Goal: Task Accomplishment & Management: Manage account settings

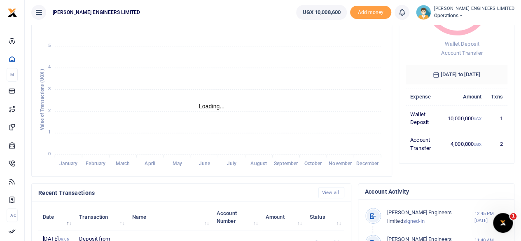
scroll to position [7, 7]
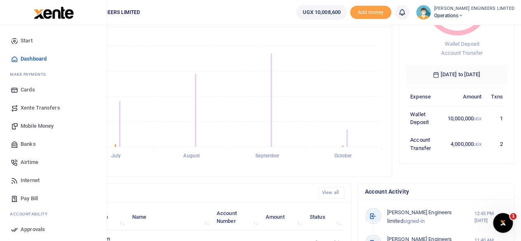
click at [34, 106] on span "Xente Transfers" at bounding box center [41, 108] width 40 height 8
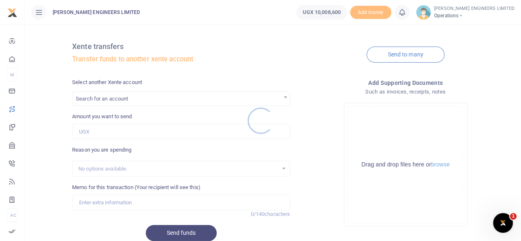
click at [100, 98] on div at bounding box center [260, 120] width 521 height 241
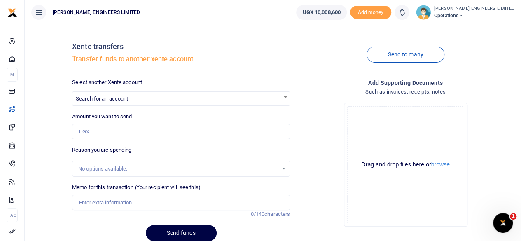
click at [99, 101] on span "Search for an account" at bounding box center [102, 98] width 52 height 6
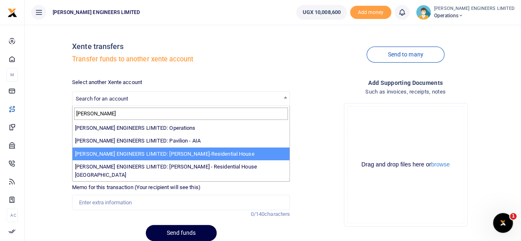
type input "spencer"
select select "4050"
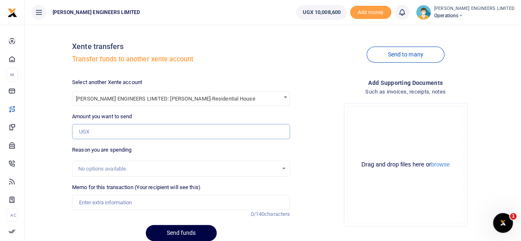
click at [90, 131] on input "Amount you want to send" at bounding box center [181, 132] width 218 height 16
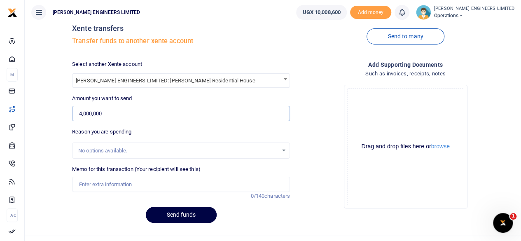
scroll to position [34, 0]
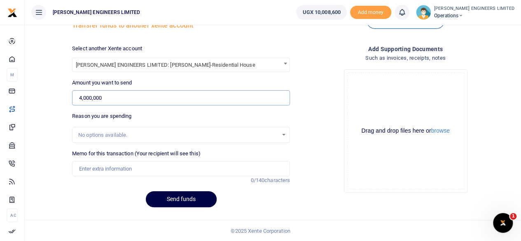
type input "4,000,000"
click at [87, 169] on input "Memo for this transaction (Your recipient will see this)" at bounding box center [181, 169] width 218 height 16
type input "Expenses"
click at [187, 199] on button "Send funds" at bounding box center [181, 199] width 71 height 16
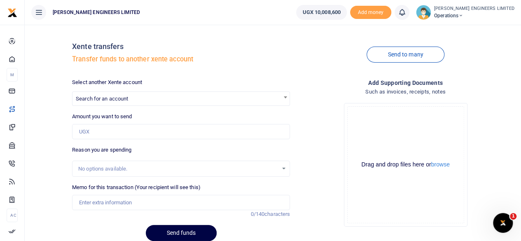
click at [406, 14] on icon at bounding box center [402, 12] width 8 height 9
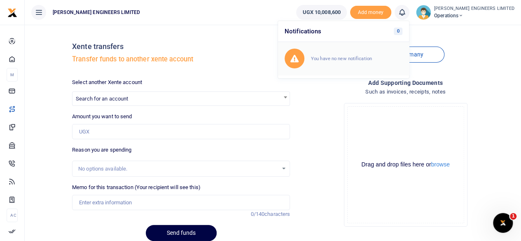
click at [364, 56] on small "You have no new notification" at bounding box center [341, 59] width 61 height 6
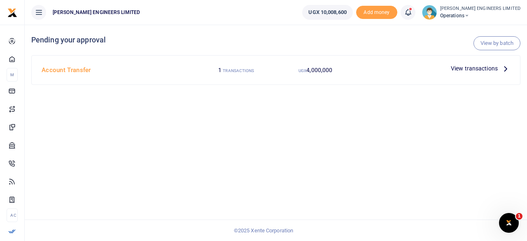
click at [467, 69] on span "View transactions" at bounding box center [474, 68] width 47 height 9
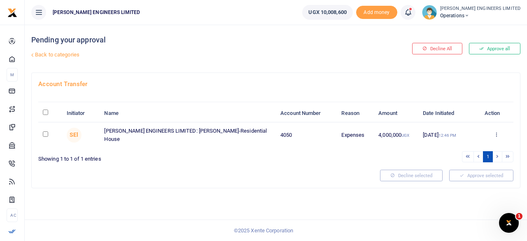
click at [43, 133] on input "checkbox" at bounding box center [45, 133] width 5 height 5
checkbox input "true"
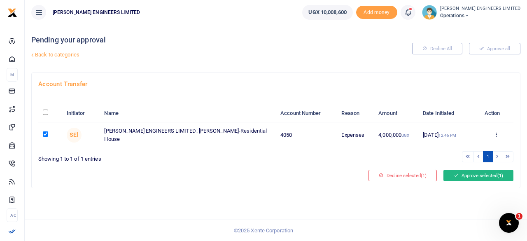
click at [473, 176] on button "Approve selected (1)" at bounding box center [478, 176] width 70 height 12
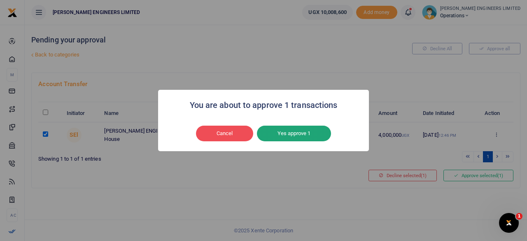
click at [293, 133] on button "Yes approve 1" at bounding box center [294, 134] width 74 height 16
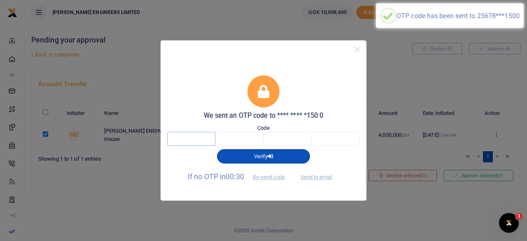
click at [192, 139] on input "text" at bounding box center [191, 139] width 48 height 14
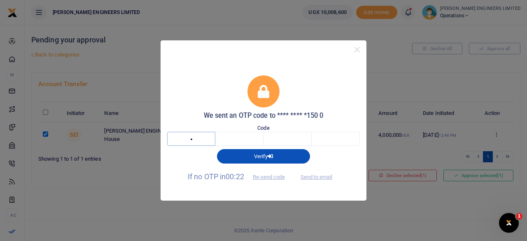
type input "3"
type input "0"
type input "8"
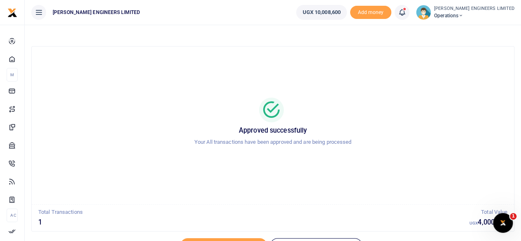
click at [463, 15] on icon at bounding box center [460, 16] width 5 height 6
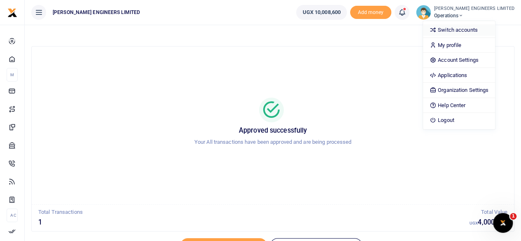
click at [477, 29] on link "Switch accounts" at bounding box center [459, 30] width 72 height 12
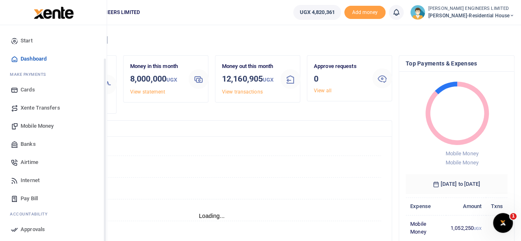
scroll to position [55, 0]
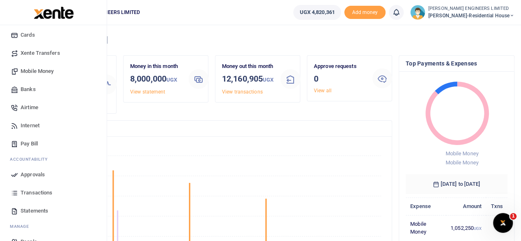
click at [40, 71] on span "Mobile Money" at bounding box center [37, 71] width 33 height 8
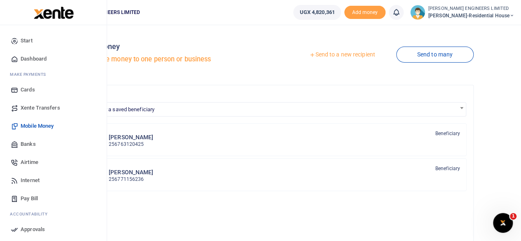
click at [26, 143] on span "Banks" at bounding box center [28, 144] width 15 height 8
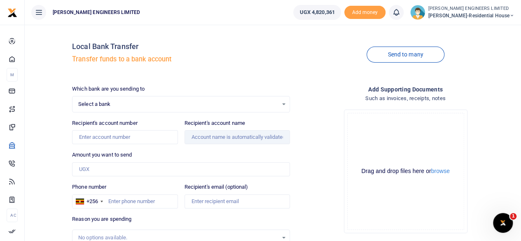
click at [159, 105] on span "Select a bank" at bounding box center [178, 104] width 200 height 8
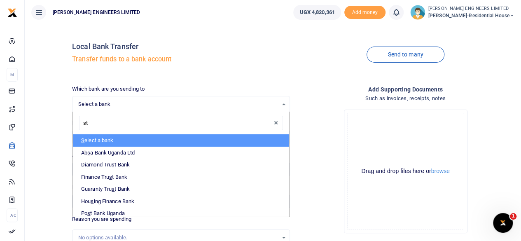
type input "sta"
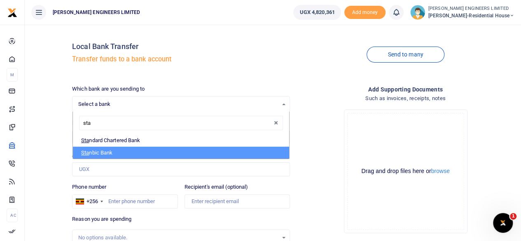
click at [106, 150] on li "Sta nbic Bank" at bounding box center [181, 153] width 216 height 12
select select "STANBIC"
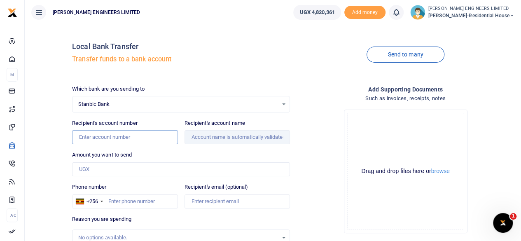
click at [88, 138] on input "Recipient's account number" at bounding box center [124, 137] width 105 height 14
type input "9030015943512"
drag, startPoint x: 213, startPoint y: 136, endPoint x: 205, endPoint y: 147, distance: 14.1
click at [213, 137] on input "Recipient's account name" at bounding box center [236, 137] width 105 height 14
click at [86, 167] on input "Amount you want to send" at bounding box center [181, 169] width 218 height 14
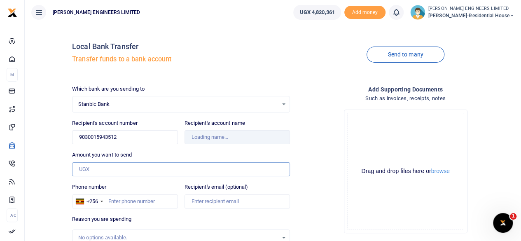
type input "Amumpaire Vaolah"
type input "3,250,000"
click at [117, 200] on input "Phone number" at bounding box center [124, 201] width 105 height 14
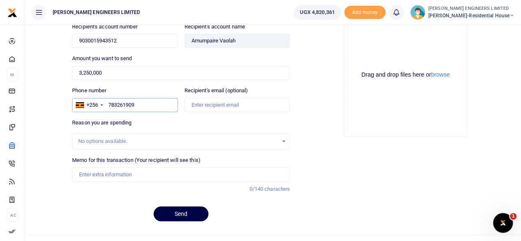
scroll to position [109, 0]
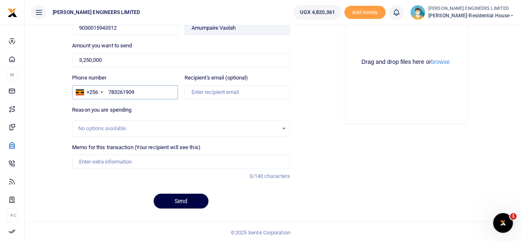
type input "783261909"
click at [99, 160] on input "Memo for this transaction (Your recipient will see this)" at bounding box center [181, 161] width 218 height 14
click at [79, 158] on input "Tororo Cement" at bounding box center [181, 161] width 218 height 14
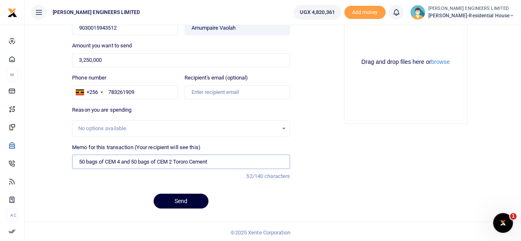
type input "50 bags of CEM 4 and 50 bags of CEM 2 Tororo Cement"
click at [191, 200] on button "Send" at bounding box center [180, 200] width 55 height 15
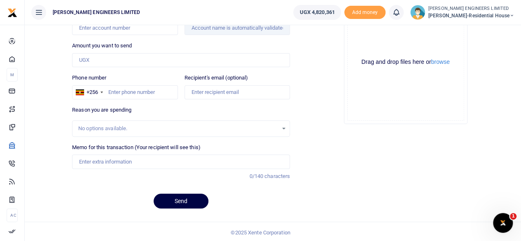
click at [400, 15] on icon at bounding box center [396, 12] width 8 height 9
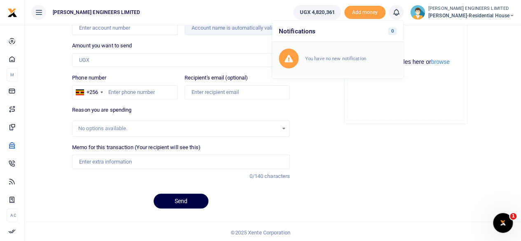
click at [350, 57] on small "You have no new notification" at bounding box center [335, 59] width 61 height 6
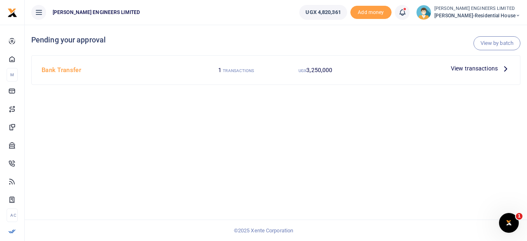
click at [459, 68] on span "View transactions" at bounding box center [474, 68] width 47 height 9
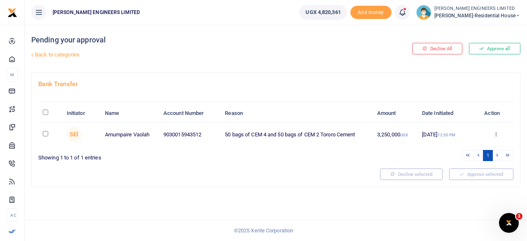
click at [44, 135] on td at bounding box center [50, 134] width 24 height 24
click at [46, 134] on input "checkbox" at bounding box center [45, 133] width 5 height 5
checkbox input "true"
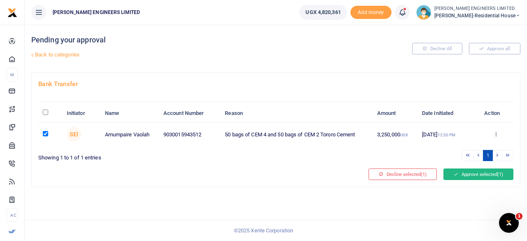
click at [459, 172] on button "Approve selected (1)" at bounding box center [478, 174] width 70 height 12
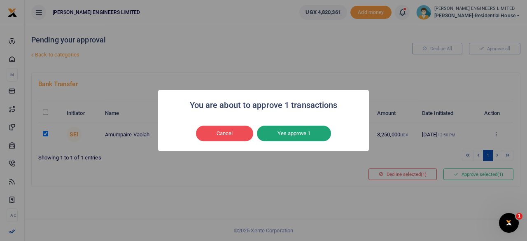
click at [303, 134] on button "Yes approve 1" at bounding box center [294, 134] width 74 height 16
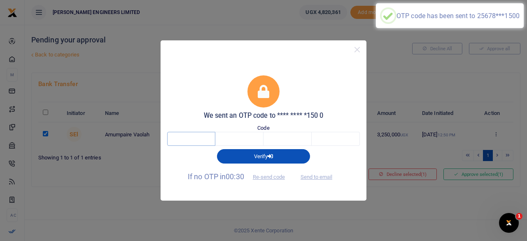
click at [191, 138] on input "text" at bounding box center [191, 139] width 48 height 14
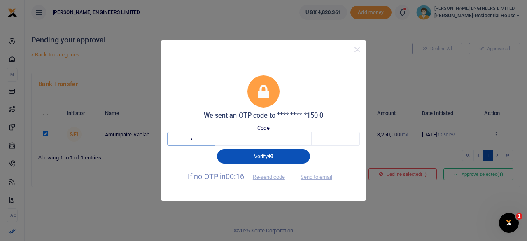
type input "8"
type input "2"
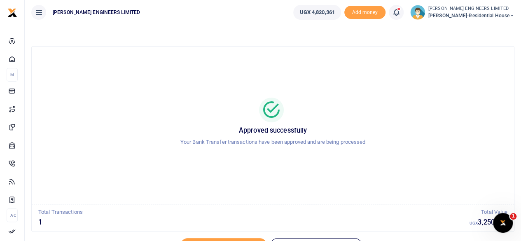
click at [400, 14] on icon at bounding box center [396, 12] width 8 height 9
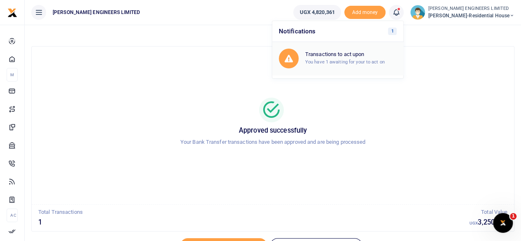
click at [329, 60] on small "You have 1 awaiting for your to act on" at bounding box center [344, 62] width 79 height 6
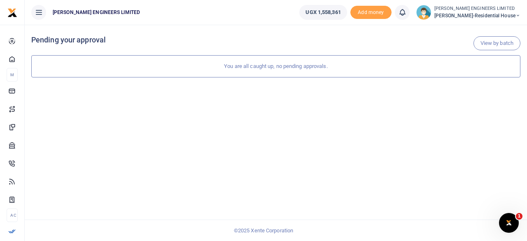
click at [406, 13] on icon at bounding box center [402, 12] width 8 height 9
click at [363, 59] on small "You have no new notification" at bounding box center [341, 59] width 61 height 6
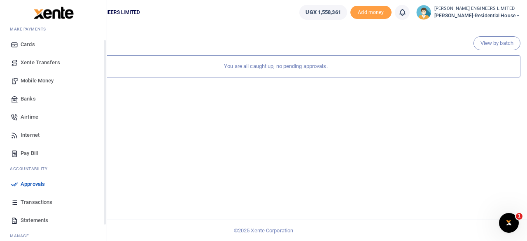
scroll to position [55, 0]
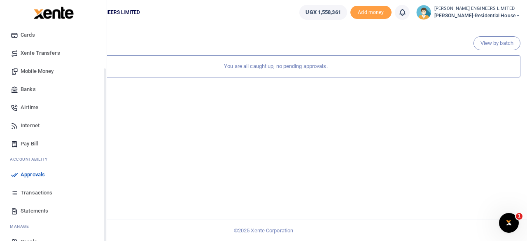
click at [28, 192] on span "Transactions" at bounding box center [37, 192] width 32 height 8
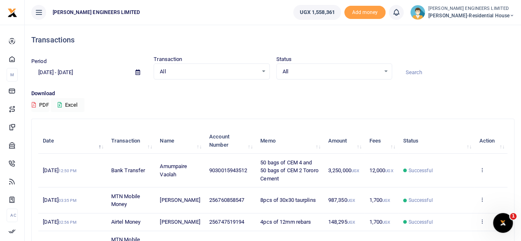
click at [512, 16] on icon at bounding box center [511, 16] width 5 height 6
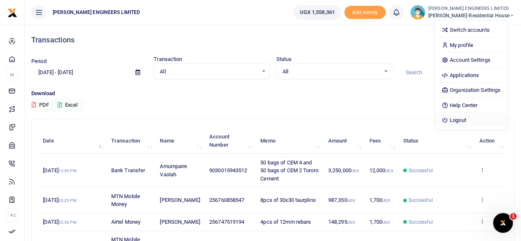
click at [471, 120] on link "Logout" at bounding box center [471, 120] width 72 height 12
